Goal: Ask a question

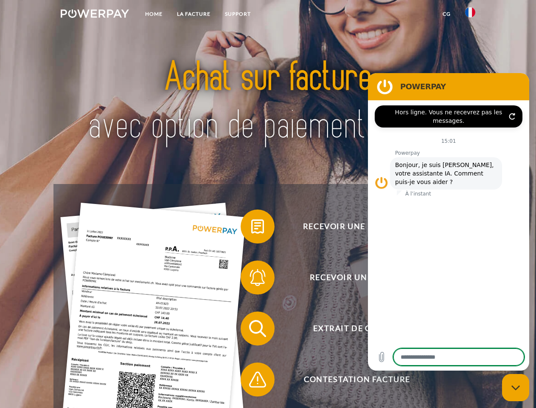
click at [95, 15] on img at bounding box center [95, 13] width 68 height 8
click at [471, 15] on img at bounding box center [470, 12] width 10 height 10
click at [447, 14] on link "CG" at bounding box center [447, 13] width 23 height 15
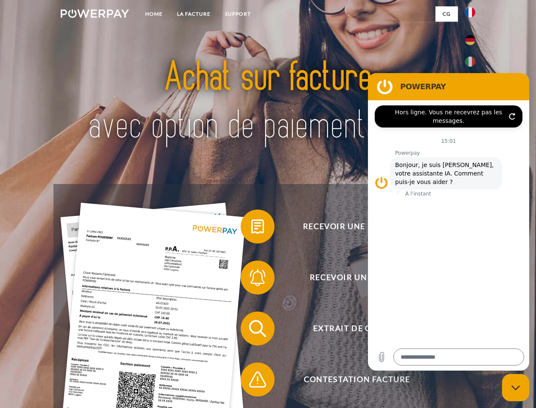
click at [251, 228] on span at bounding box center [245, 226] width 42 height 42
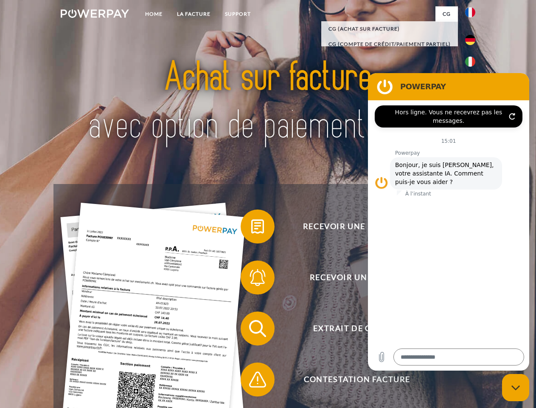
click at [251, 279] on span at bounding box center [245, 277] width 42 height 42
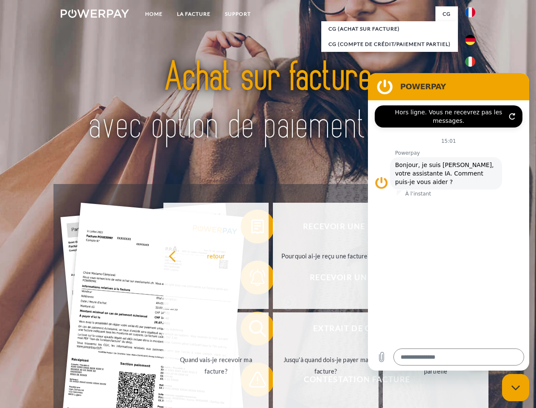
click at [273, 330] on link "Jusqu'à quand dois-je payer ma facture?" at bounding box center [326, 365] width 106 height 106
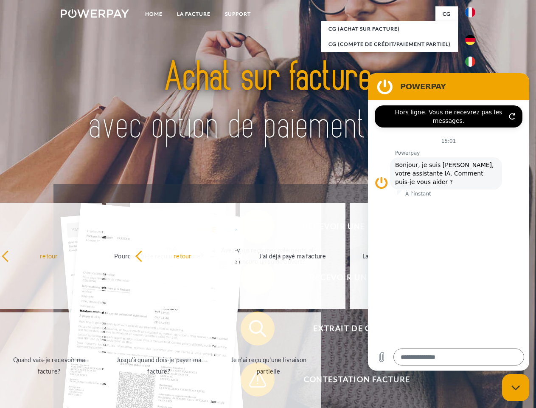
click at [251, 381] on span at bounding box center [245, 379] width 42 height 42
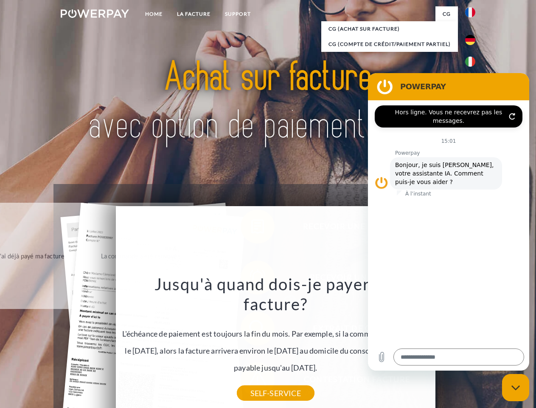
click at [516, 387] on icon "Fermer la fenêtre de messagerie" at bounding box center [516, 388] width 9 height 6
type textarea "*"
